Goal: Navigation & Orientation: Find specific page/section

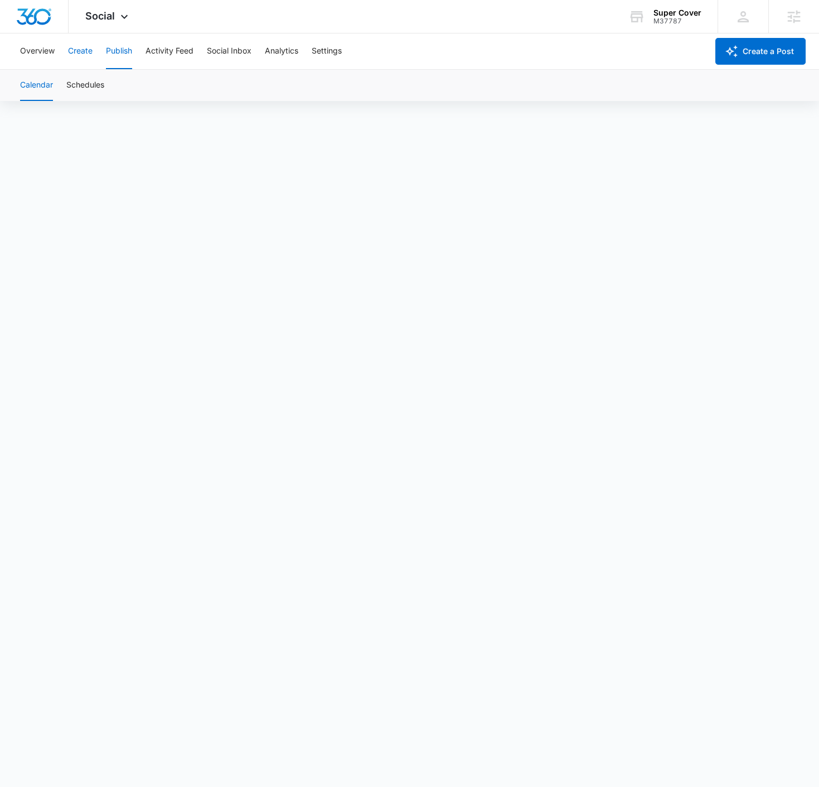
click at [83, 58] on button "Create" at bounding box center [80, 51] width 25 height 36
click at [119, 54] on button "Publish" at bounding box center [119, 51] width 26 height 36
click at [78, 56] on button "Create" at bounding box center [80, 51] width 25 height 36
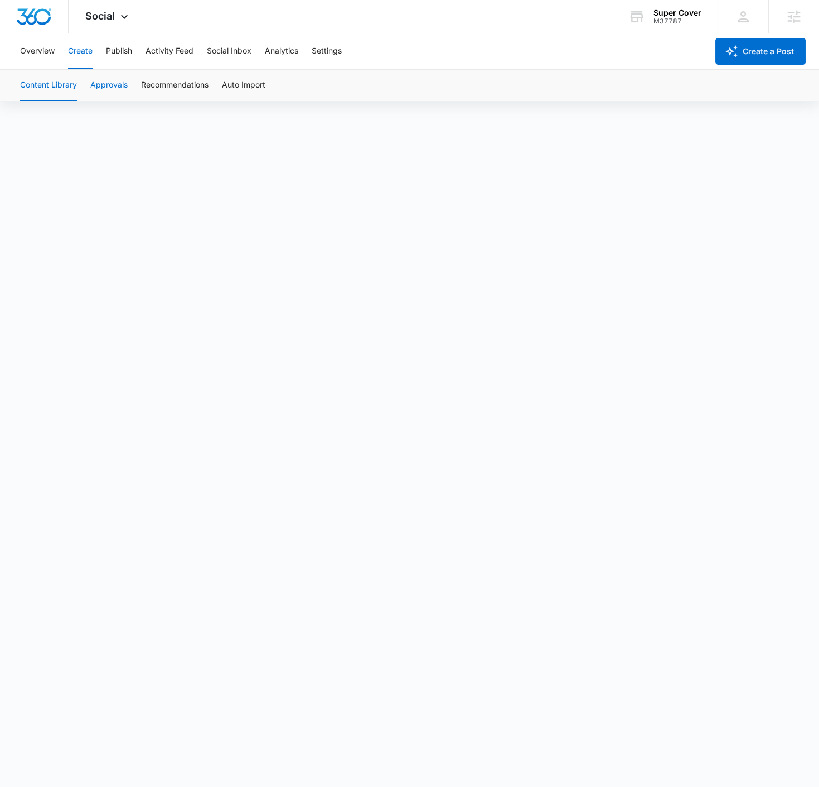
click at [105, 85] on button "Approvals" at bounding box center [108, 85] width 37 height 31
click at [110, 59] on button "Publish" at bounding box center [119, 51] width 26 height 36
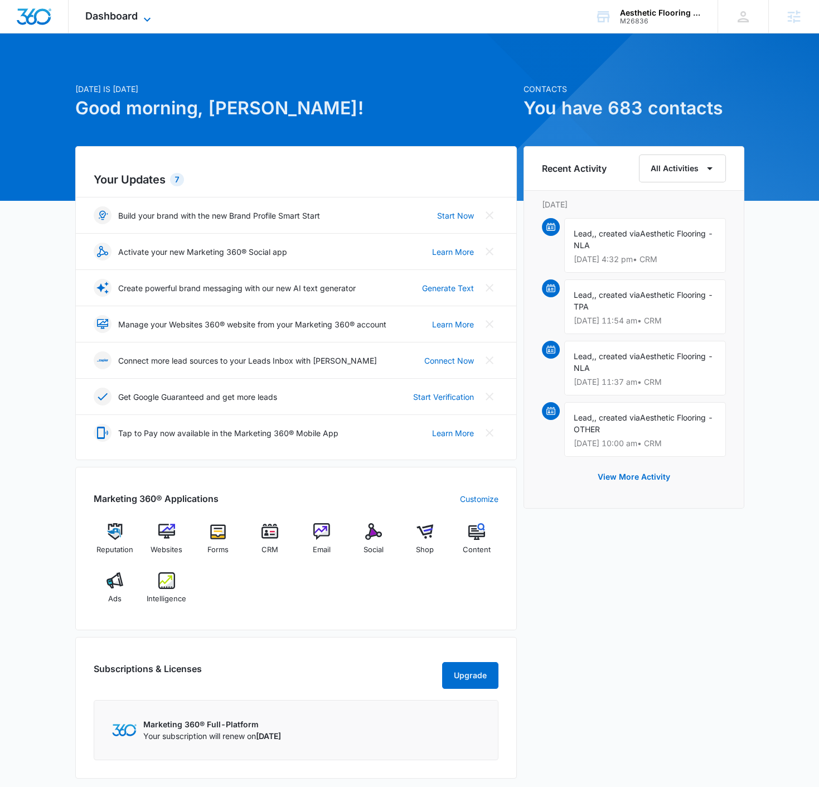
click at [136, 10] on span "Dashboard" at bounding box center [111, 16] width 52 height 12
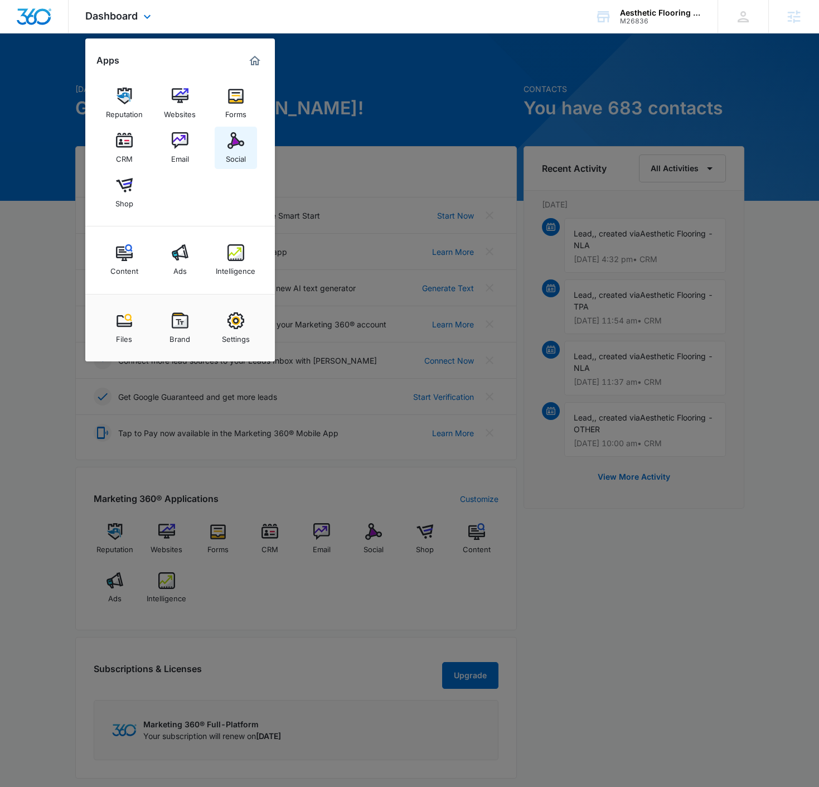
click at [242, 158] on div "Social" at bounding box center [236, 156] width 20 height 14
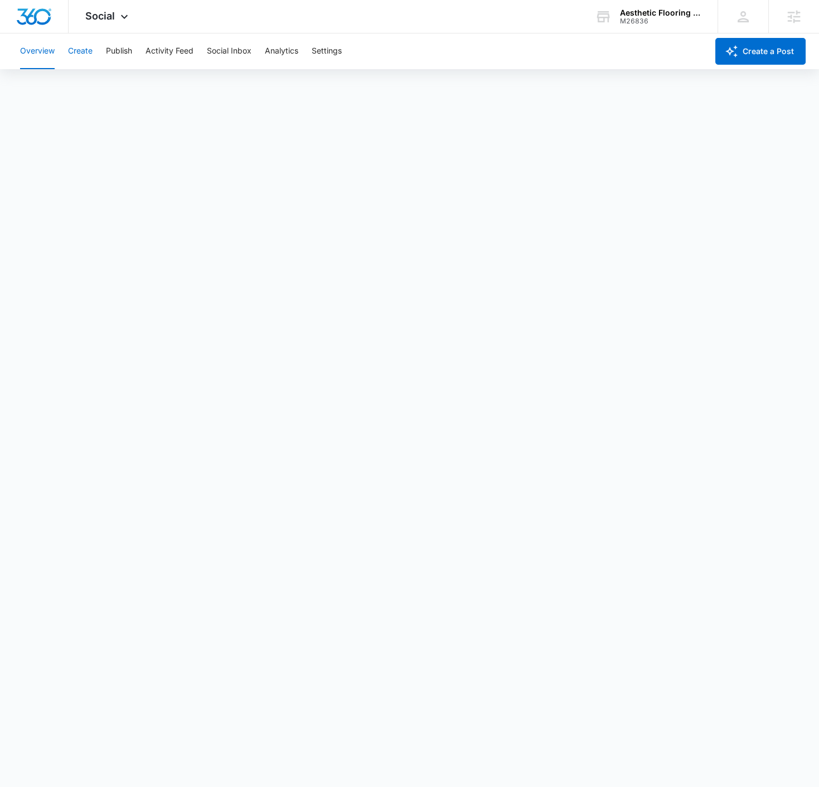
click at [84, 51] on button "Create" at bounding box center [80, 51] width 25 height 36
click at [115, 56] on button "Publish" at bounding box center [119, 51] width 26 height 36
click at [327, 62] on button "Settings" at bounding box center [327, 51] width 30 height 36
click at [118, 49] on button "Publish" at bounding box center [119, 51] width 26 height 36
